Goal: Task Accomplishment & Management: Use online tool/utility

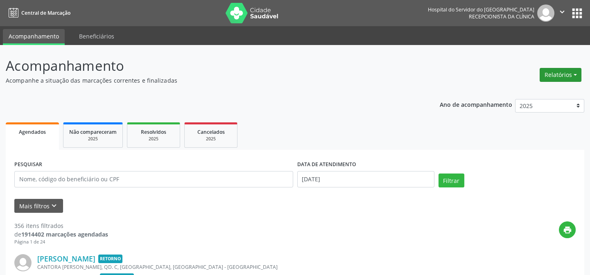
click at [562, 73] on button "Relatórios" at bounding box center [561, 75] width 42 height 14
click at [528, 93] on link "Agendamentos" at bounding box center [538, 91] width 88 height 11
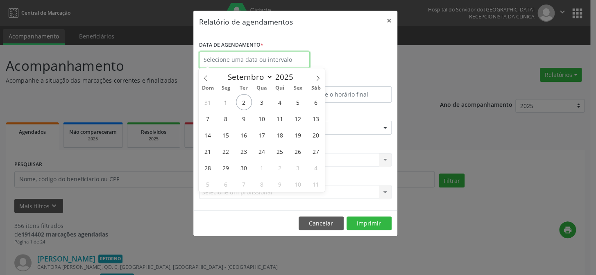
click at [269, 63] on input "text" at bounding box center [254, 60] width 111 height 16
click at [244, 106] on span "2" at bounding box center [244, 102] width 16 height 16
type input "[DATE]"
click at [244, 106] on span "2" at bounding box center [244, 102] width 16 height 16
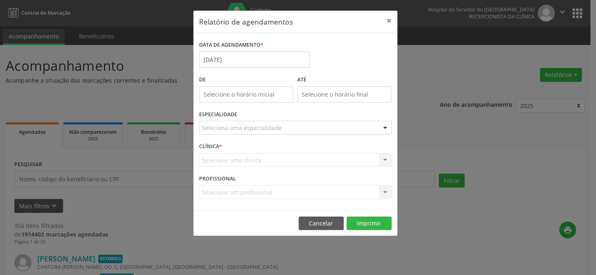
type input "12:00"
click at [229, 95] on input "12:00" at bounding box center [246, 94] width 94 height 16
click at [237, 116] on input "12" at bounding box center [230, 112] width 62 height 16
click at [590, 103] on div "Relatório de agendamentos × DATA DE AGENDAMENTO * [DATE] De 12:00 ATÉ ESPECIALI…" at bounding box center [298, 137] width 596 height 275
click at [372, 130] on div "Seleciona uma especialidade" at bounding box center [295, 128] width 193 height 14
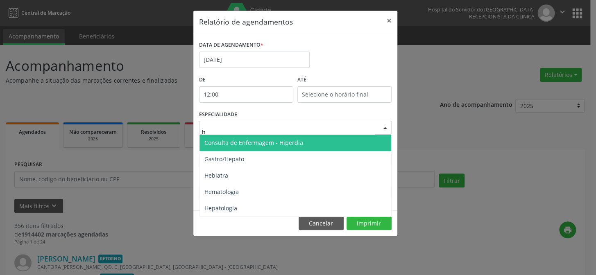
type input "he"
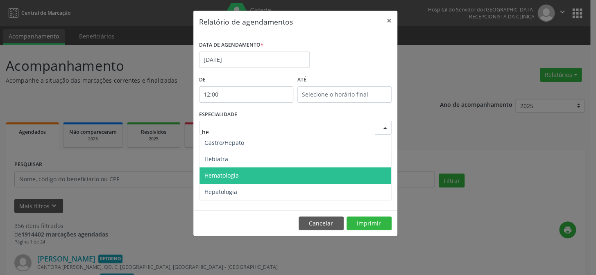
click at [247, 178] on span "Hematologia" at bounding box center [295, 176] width 192 height 16
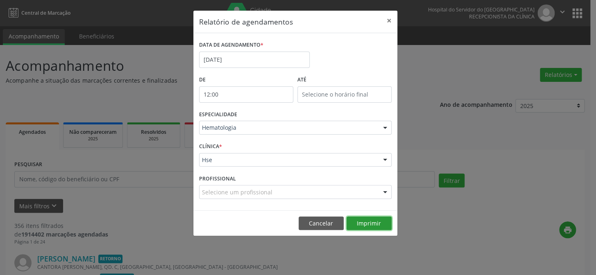
click at [367, 225] on button "Imprimir" at bounding box center [369, 224] width 45 height 14
click at [390, 21] on button "×" at bounding box center [389, 21] width 16 height 20
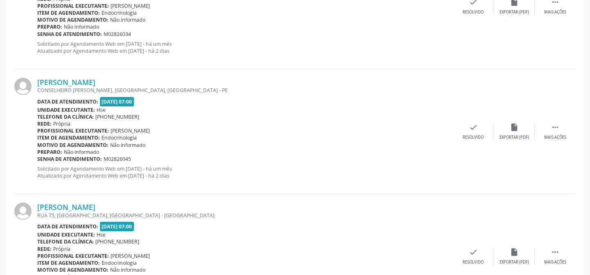
scroll to position [369, 0]
